Goal: Transaction & Acquisition: Purchase product/service

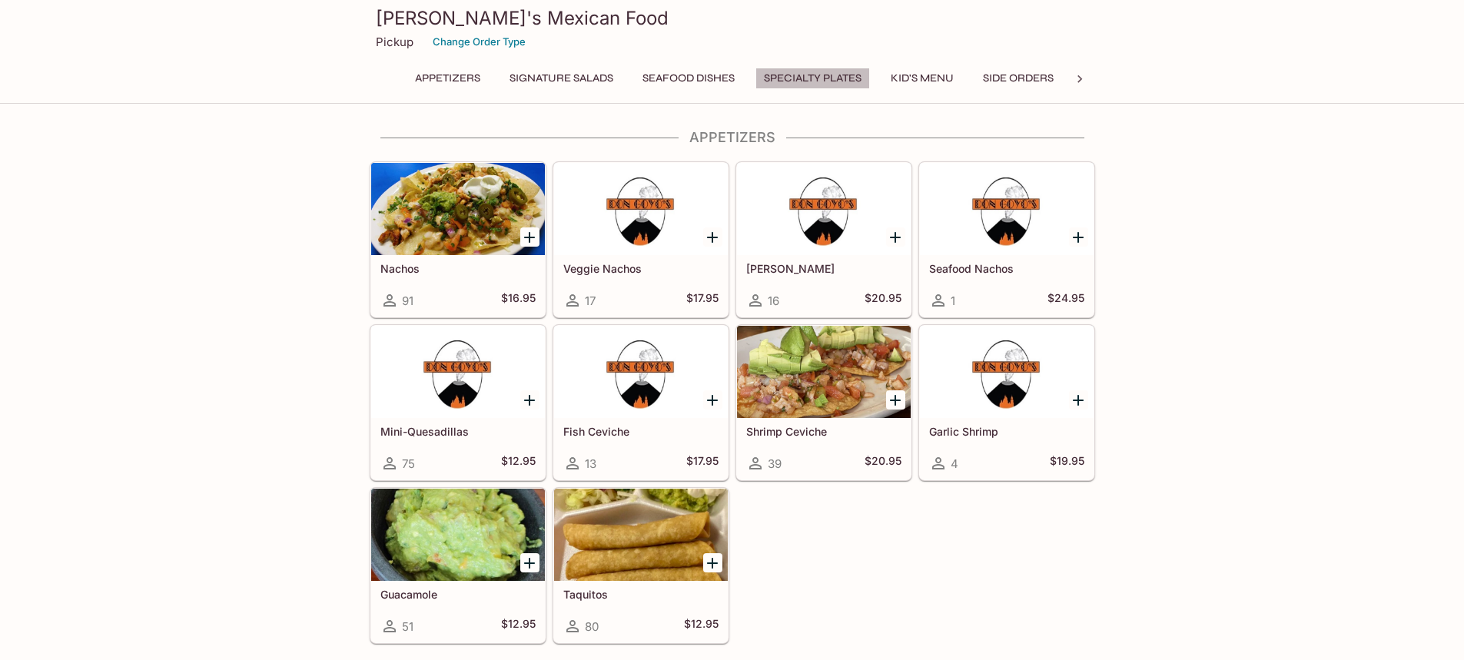
click at [827, 79] on button "Specialty Plates" at bounding box center [813, 79] width 115 height 22
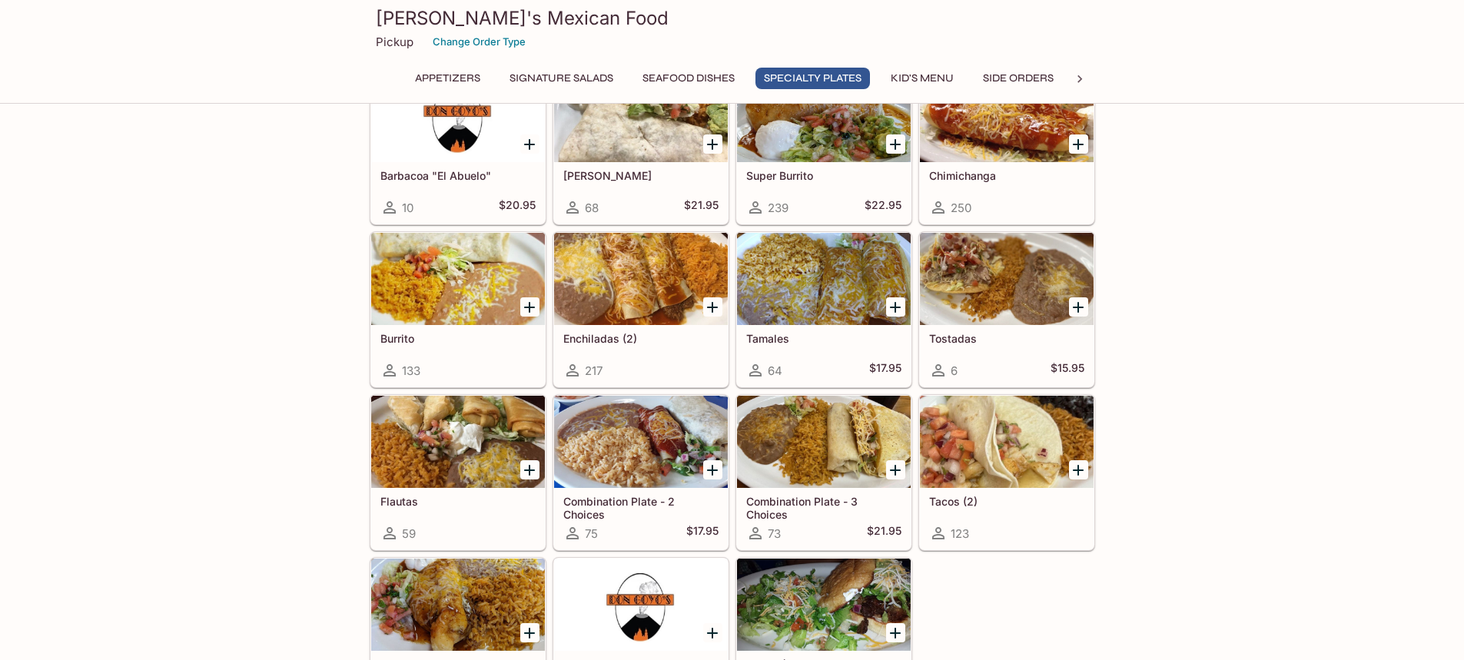
scroll to position [1691, 0]
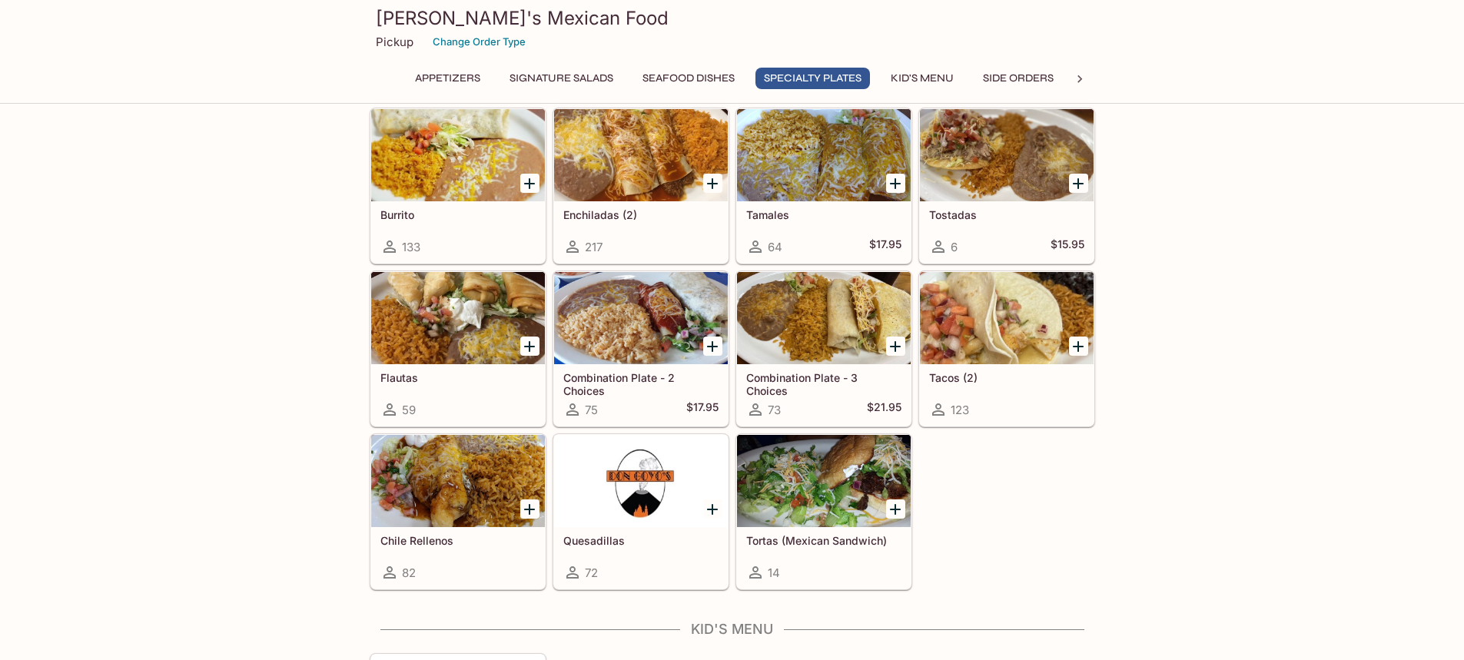
click at [643, 388] on h5 "Combination Plate - 2 Choices" at bounding box center [640, 383] width 155 height 25
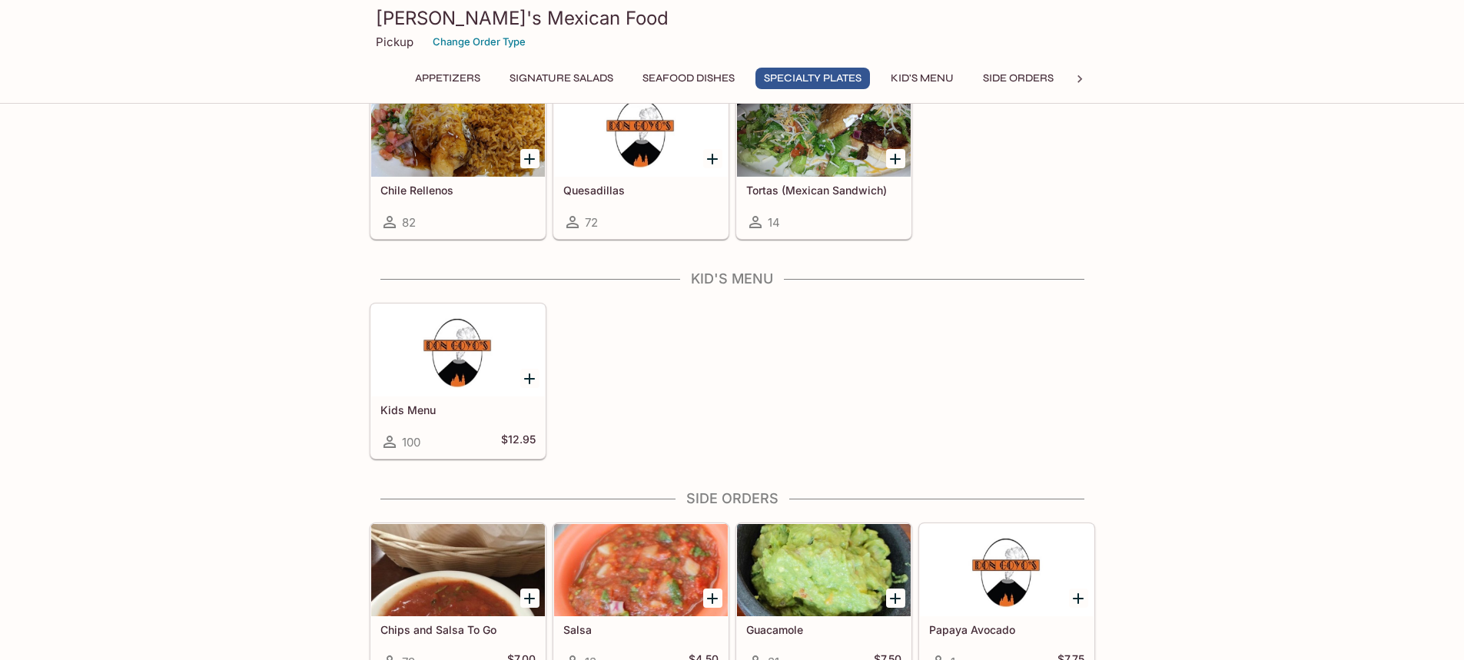
scroll to position [1922, 0]
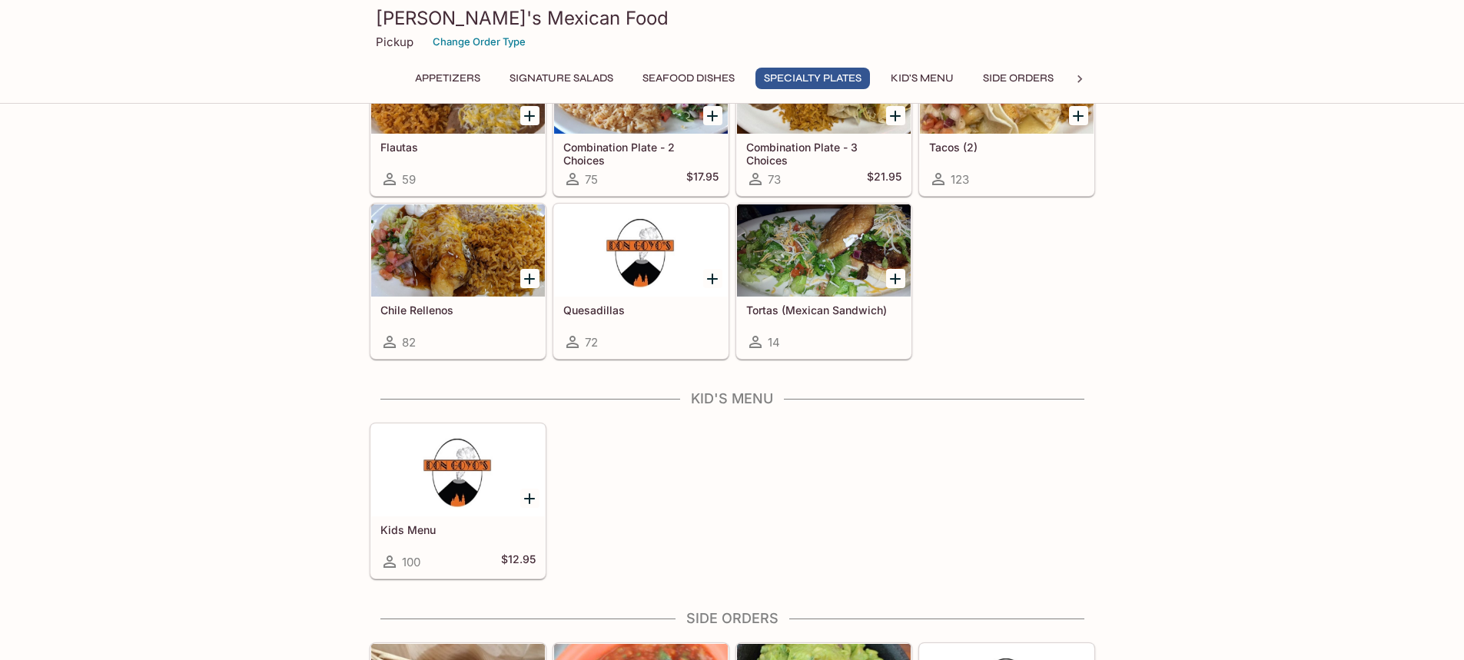
click at [451, 244] on div at bounding box center [458, 250] width 174 height 92
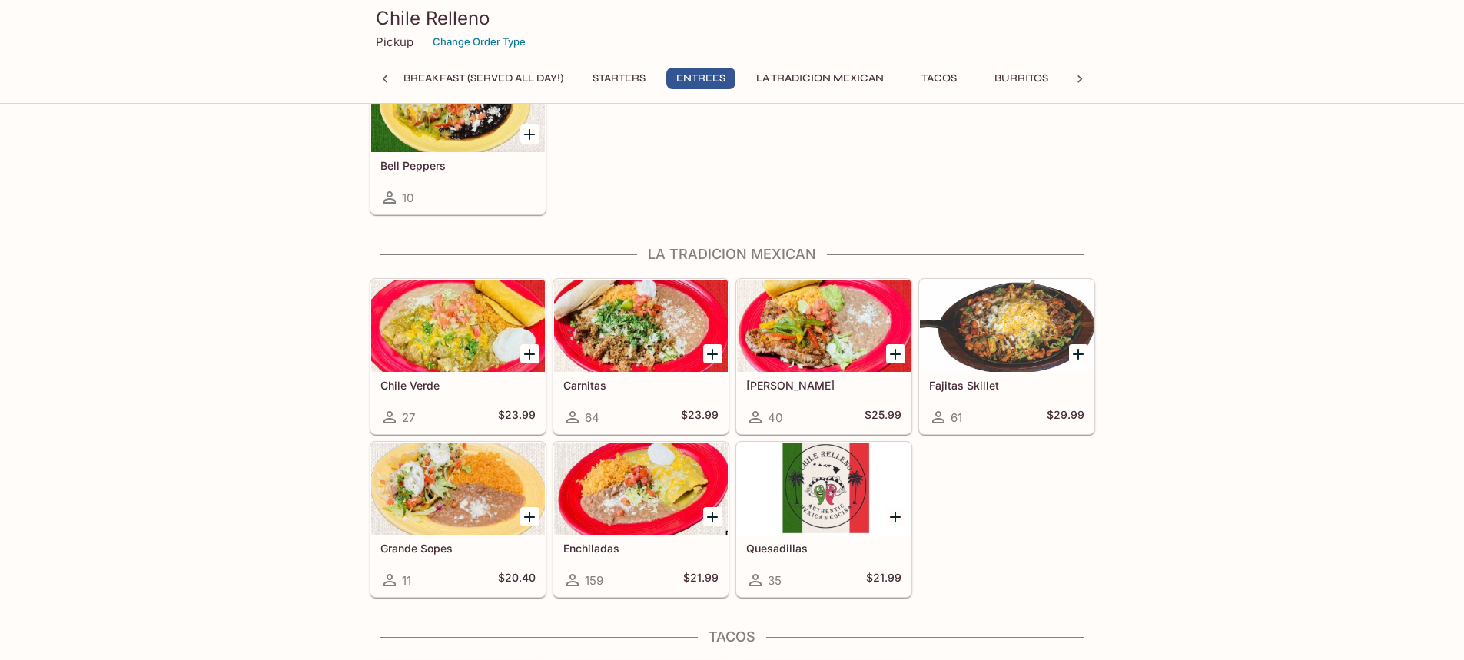
scroll to position [615, 0]
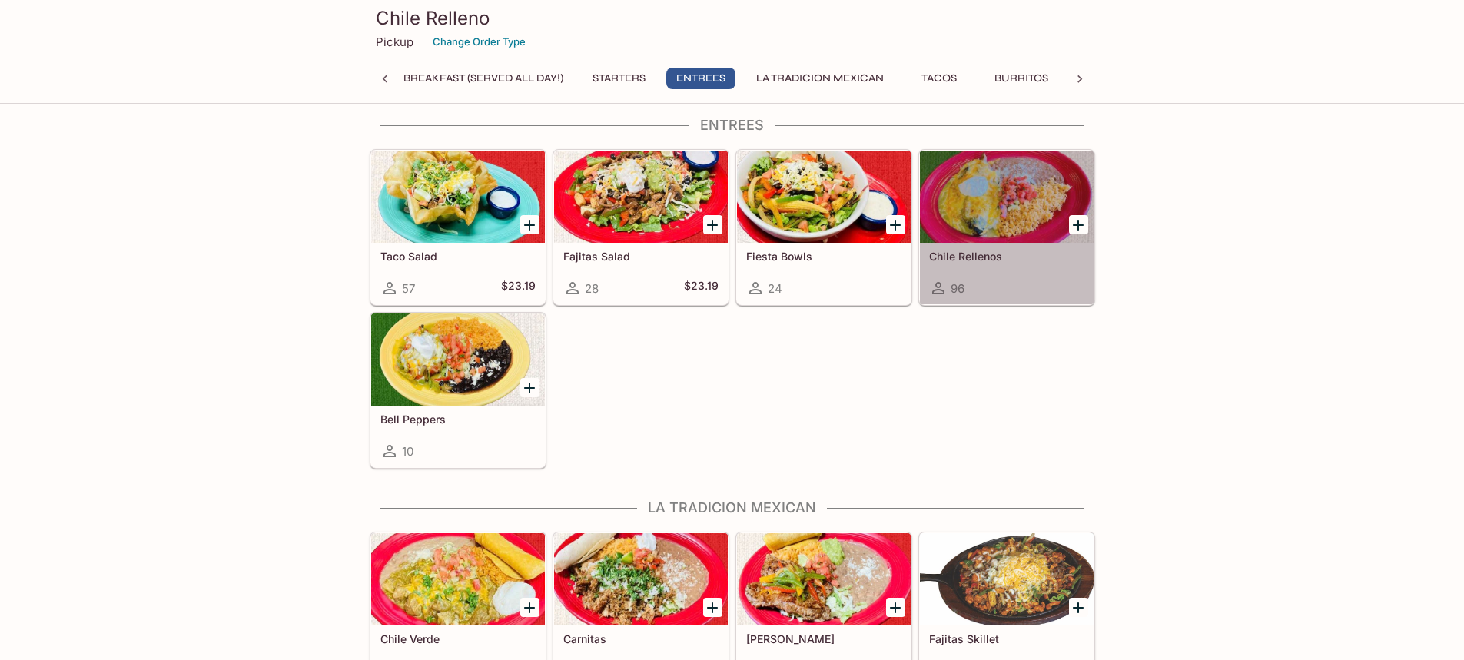
click at [984, 192] on div at bounding box center [1007, 197] width 174 height 92
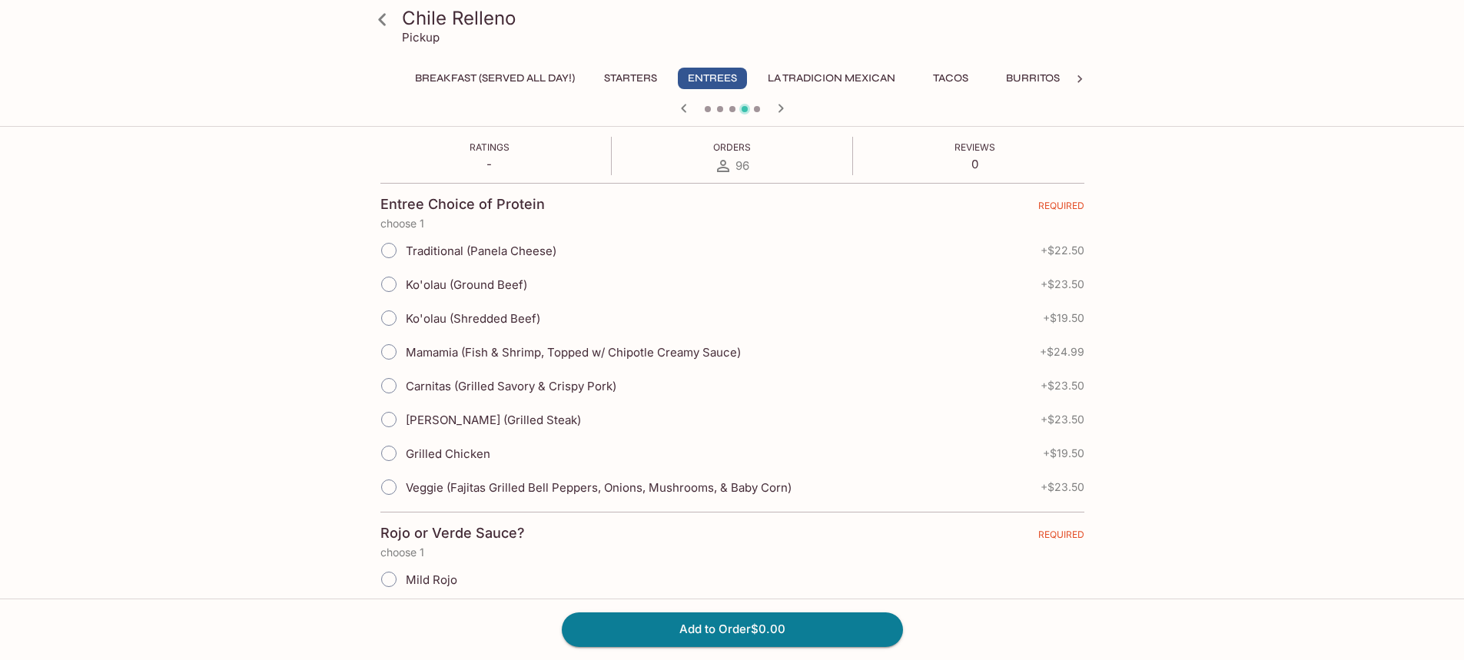
scroll to position [384, 0]
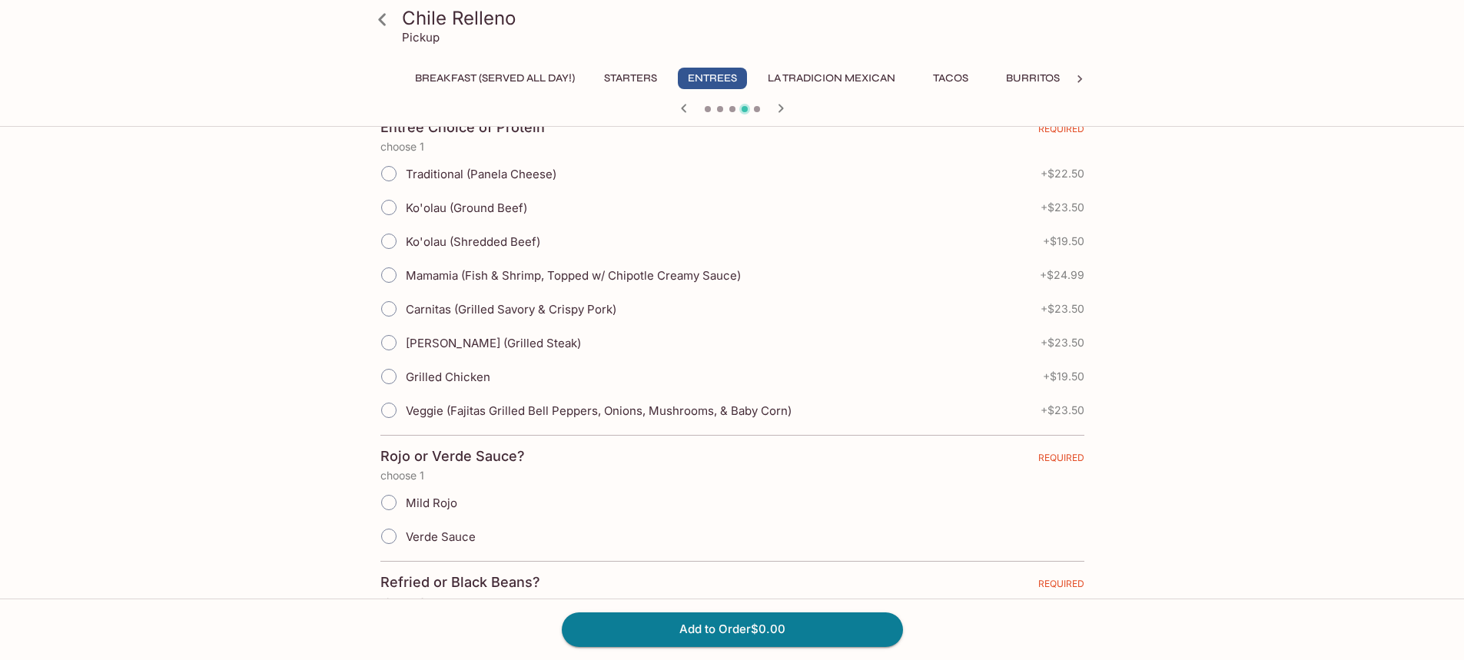
click at [390, 308] on input "Carnitas (Grilled Savory & Crispy Pork)" at bounding box center [389, 309] width 32 height 32
radio input "true"
click at [388, 531] on input "Verde Sauce" at bounding box center [389, 536] width 32 height 32
radio input "true"
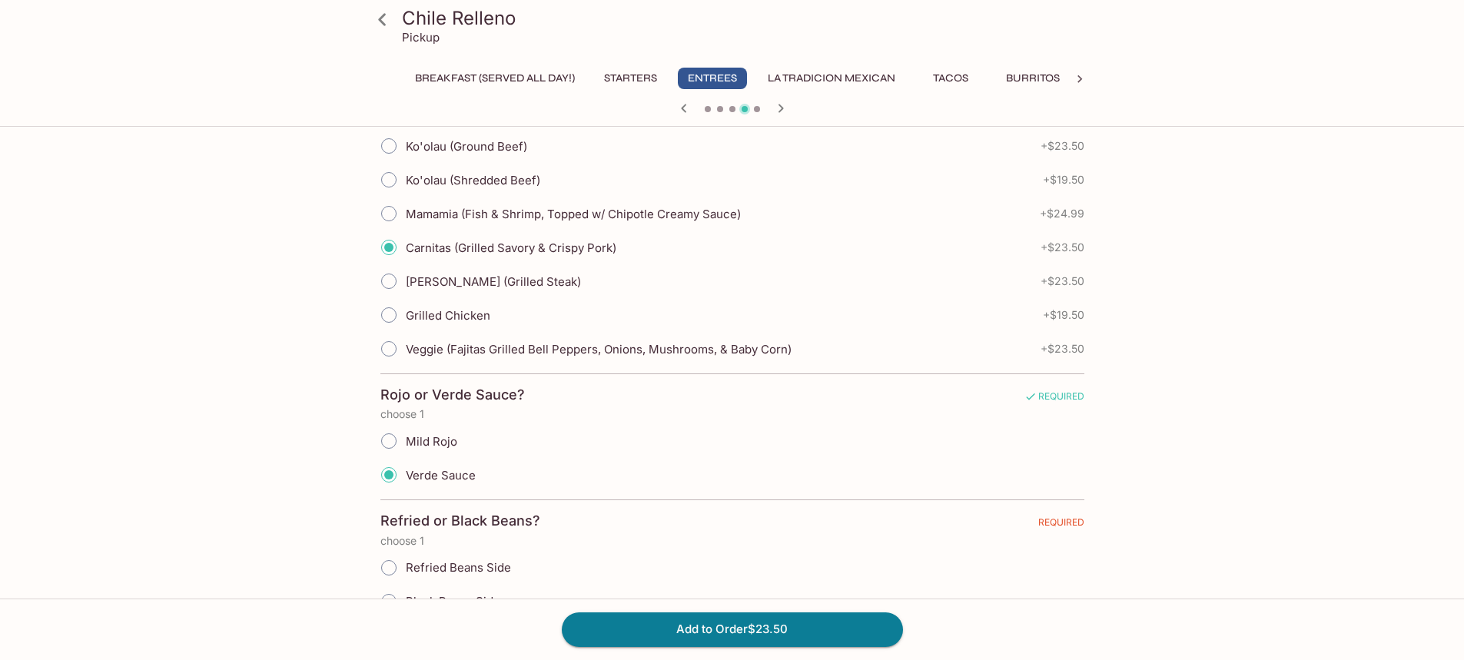
scroll to position [538, 0]
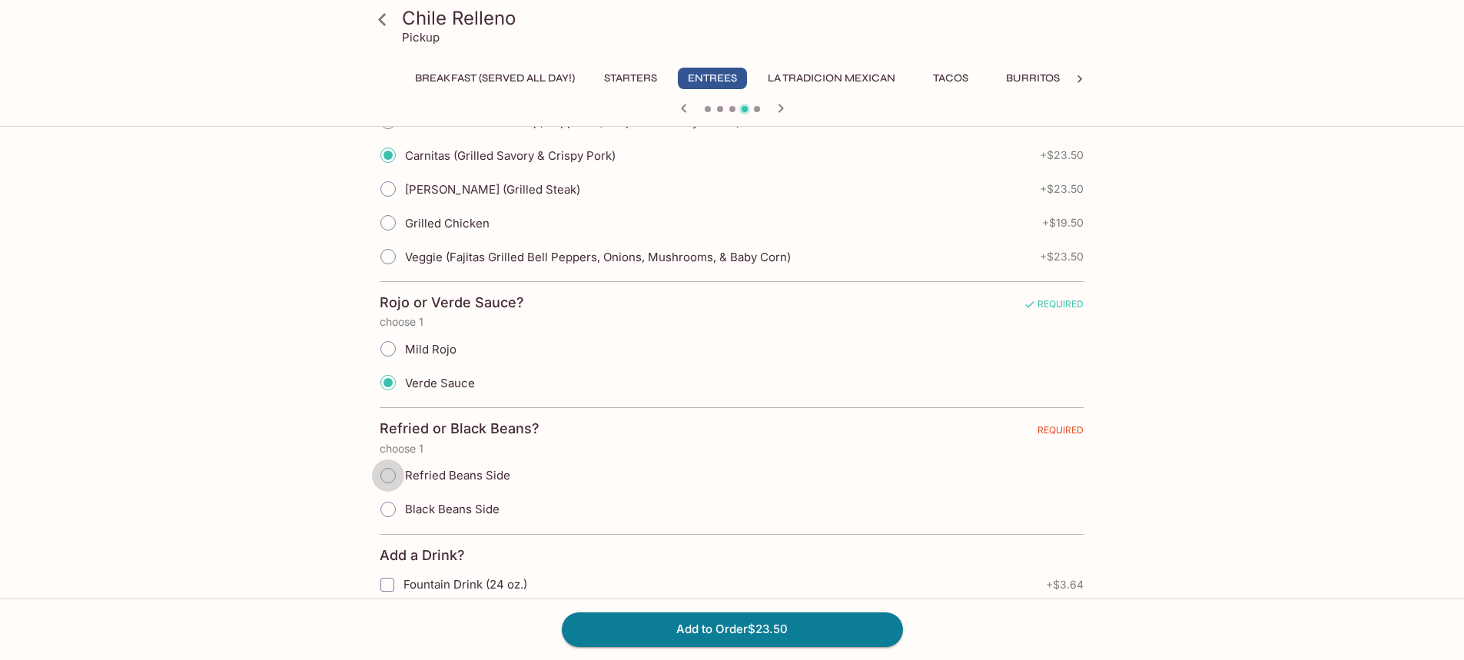
click at [386, 473] on input "Refried Beans Side" at bounding box center [388, 476] width 32 height 32
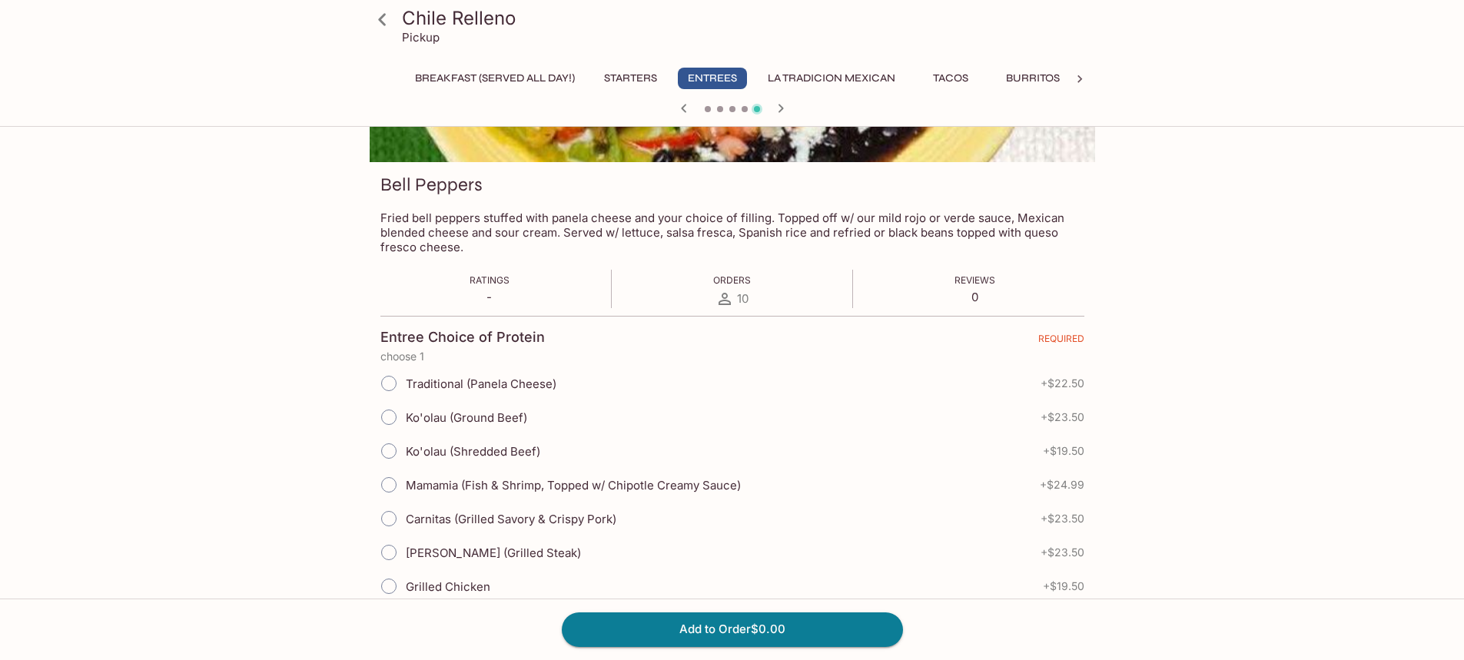
scroll to position [0, 0]
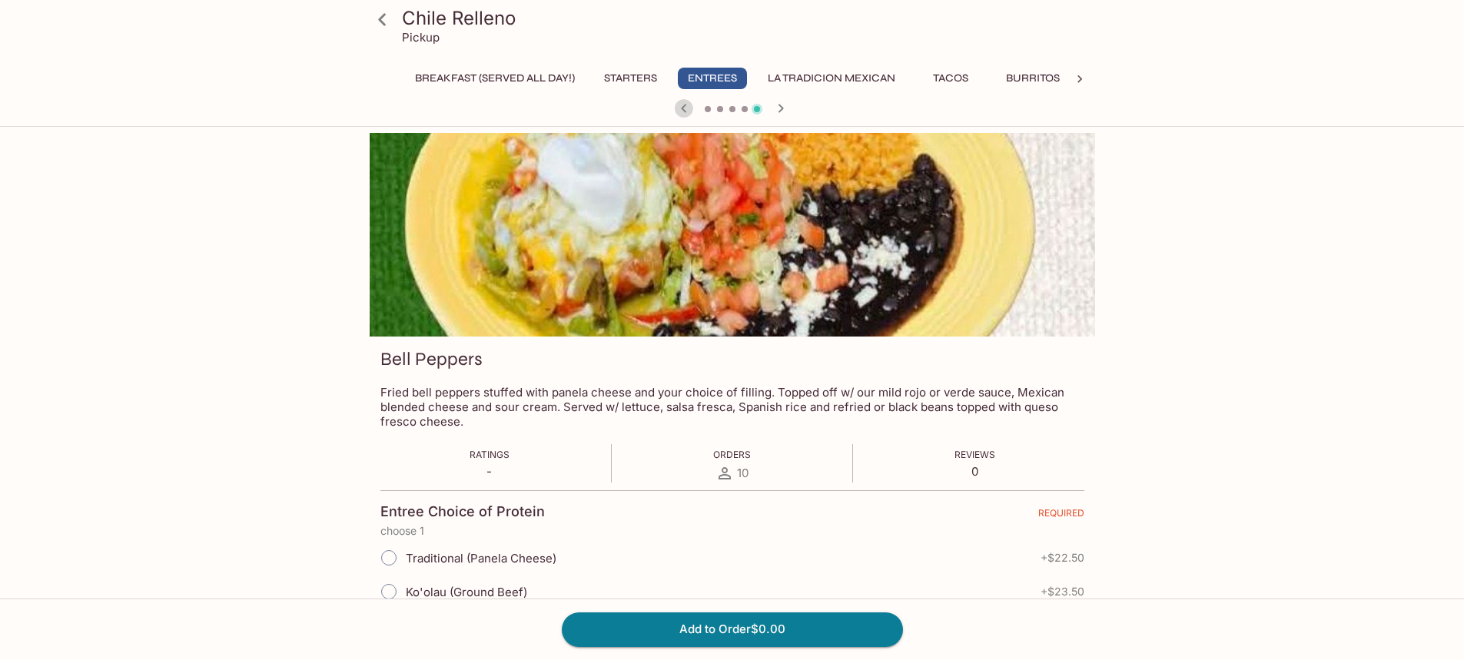
click at [687, 110] on icon "button" at bounding box center [684, 108] width 18 height 18
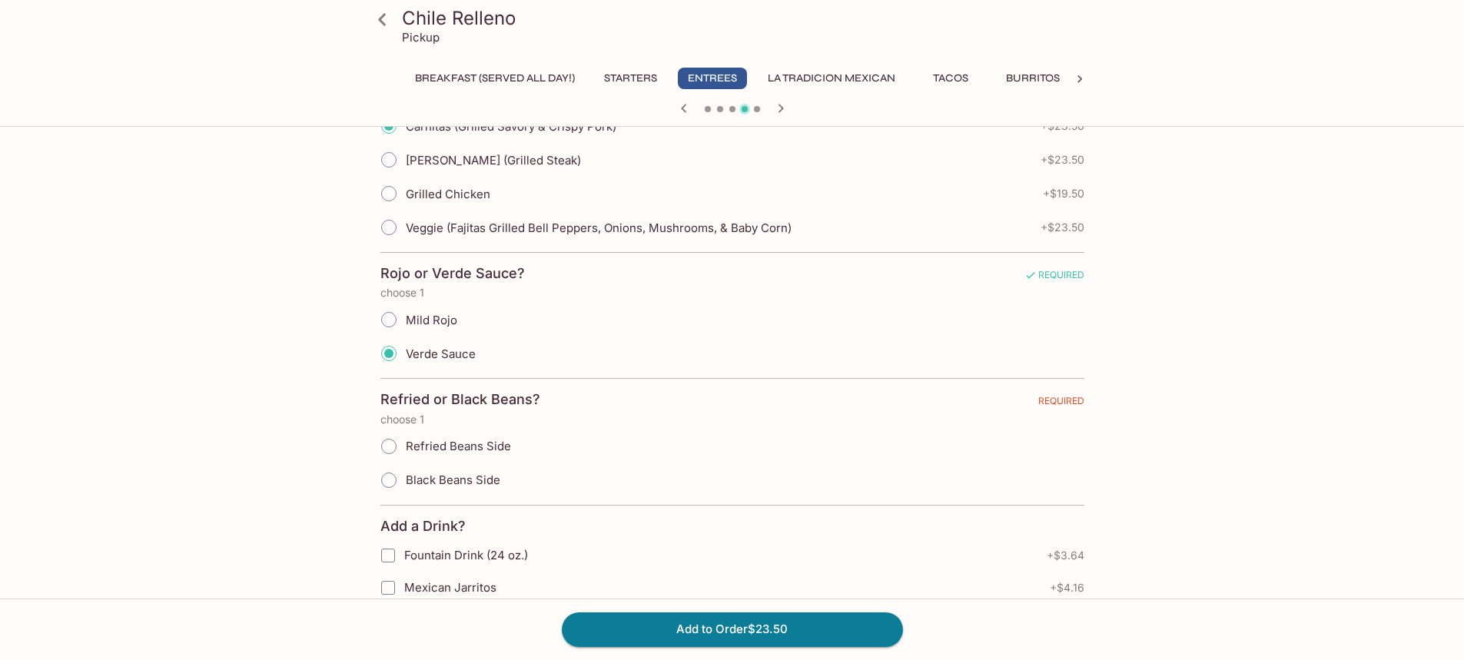
scroll to position [615, 0]
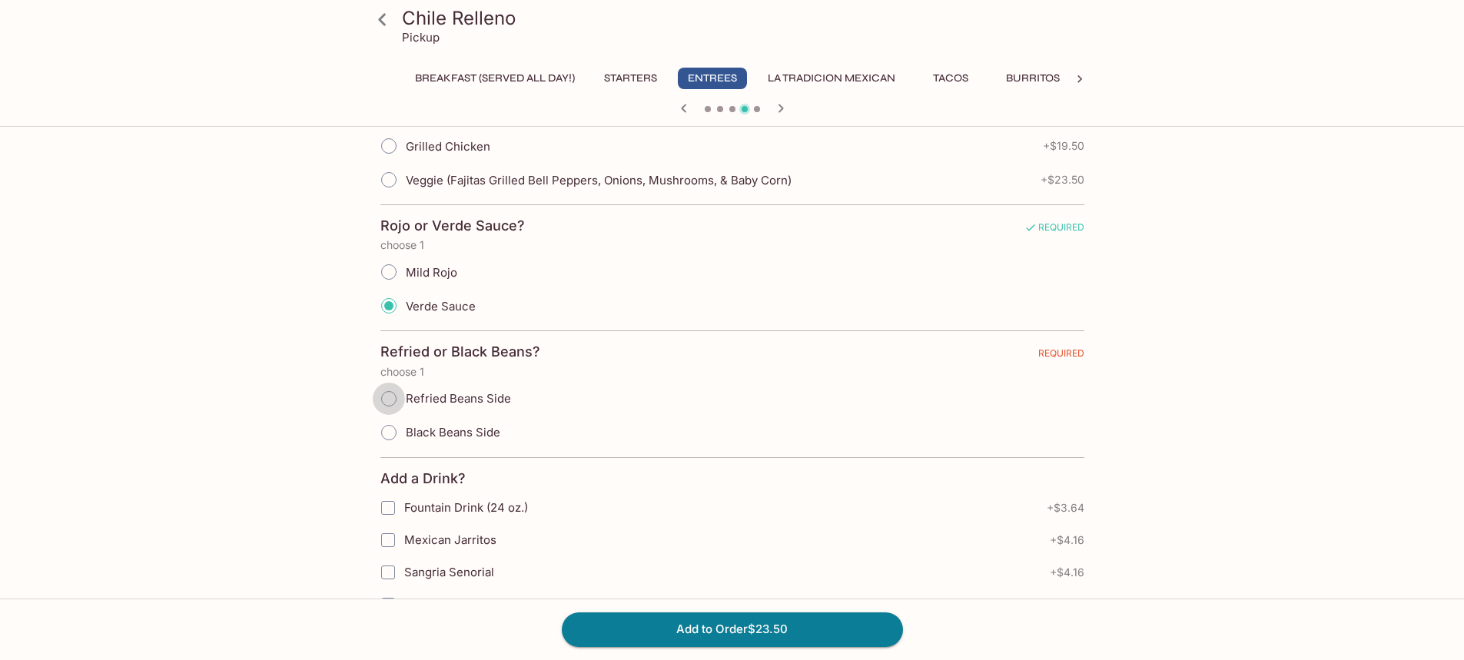
click at [387, 397] on input "Refried Beans Side" at bounding box center [389, 399] width 32 height 32
radio input "true"
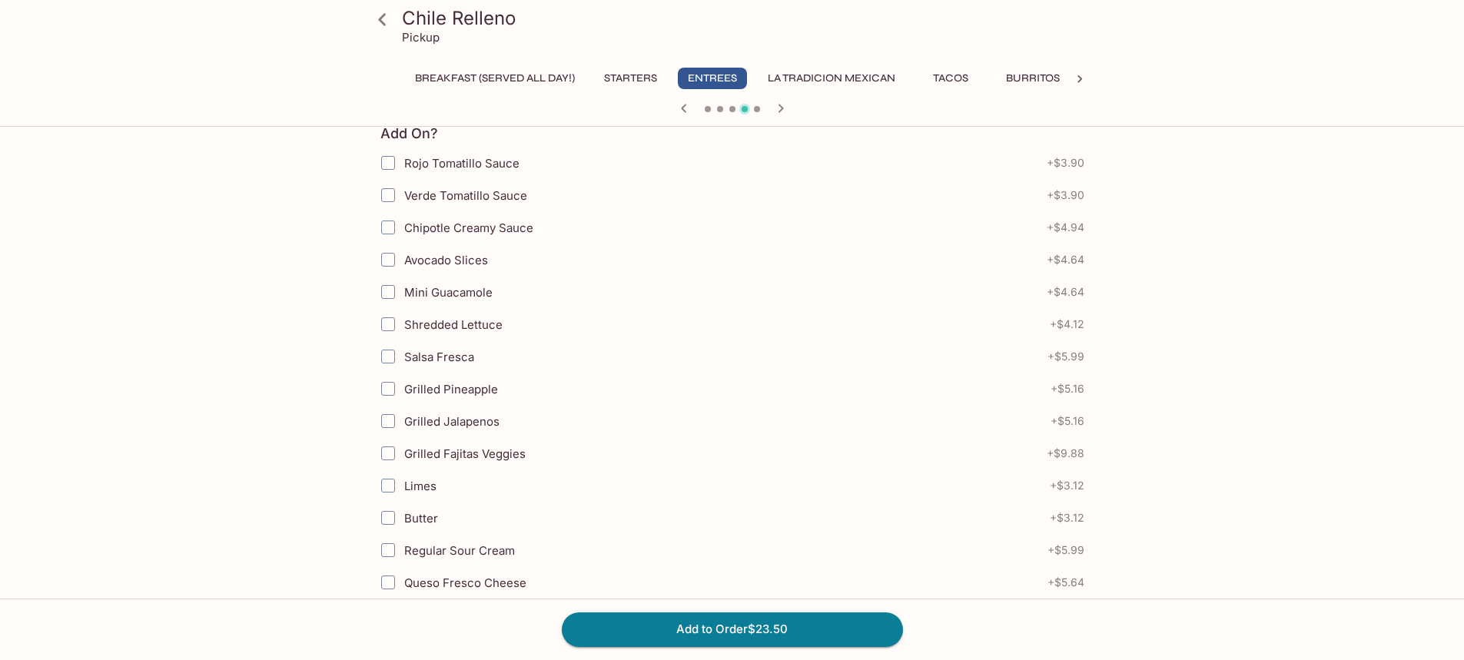
scroll to position [1320, 0]
